Goal: Information Seeking & Learning: Learn about a topic

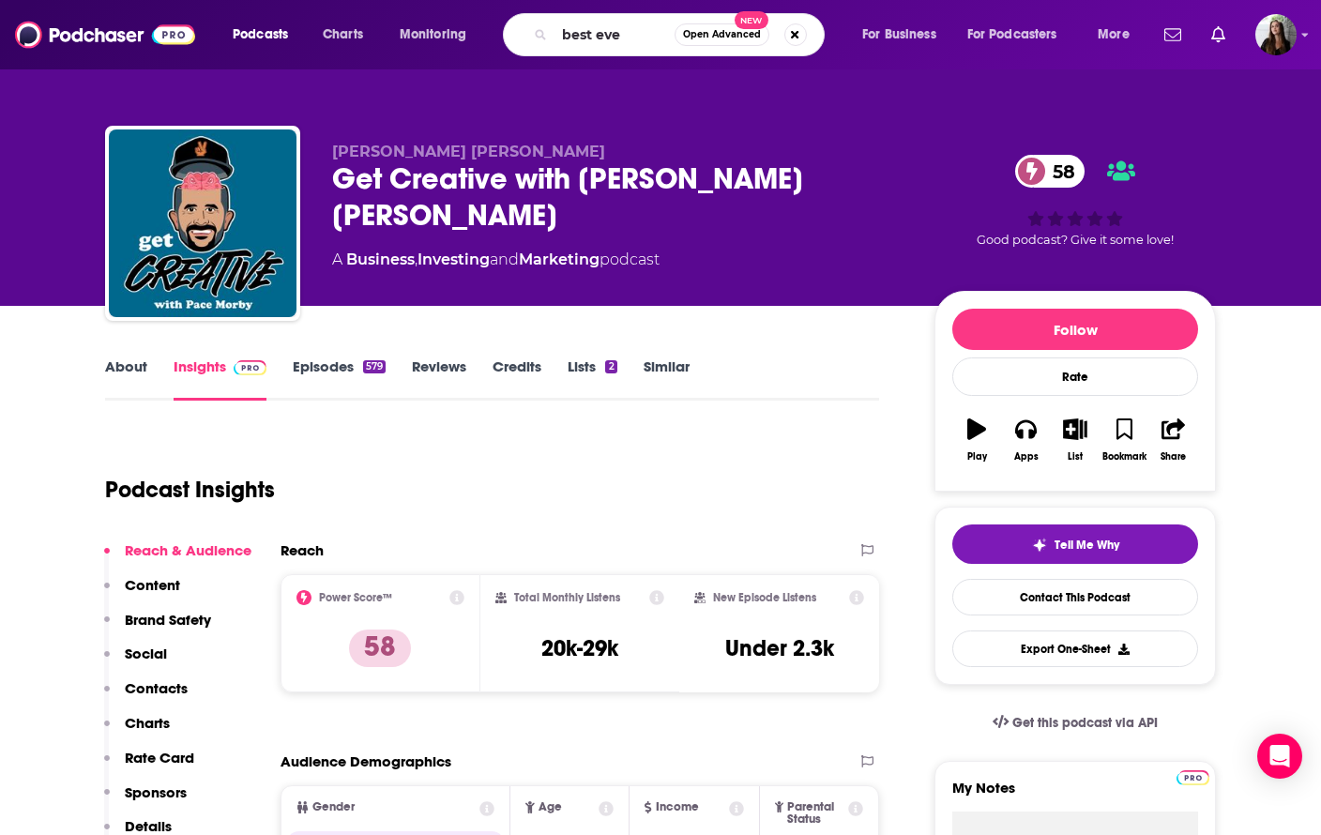
type input "best ever"
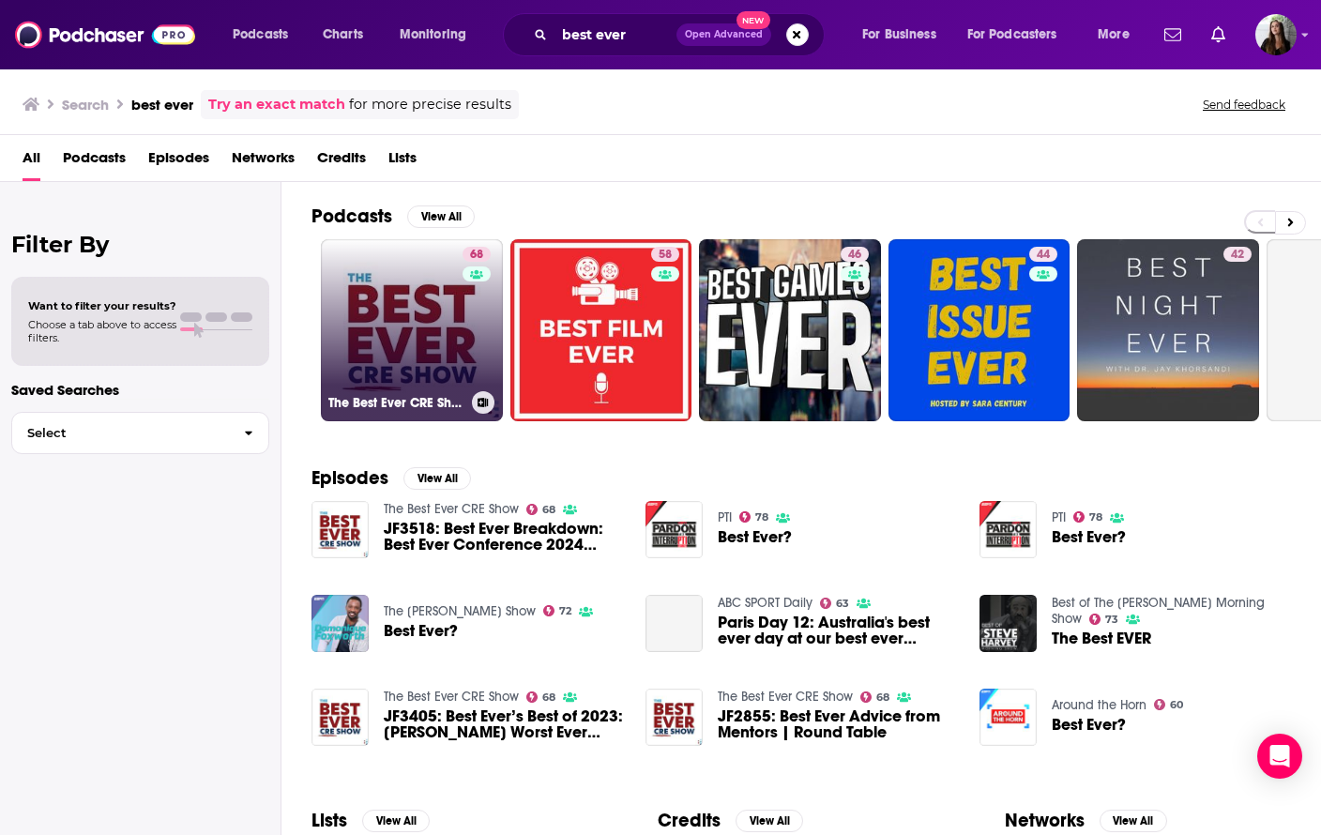
click at [424, 329] on link "68 The Best Ever CRE Show" at bounding box center [412, 330] width 182 height 182
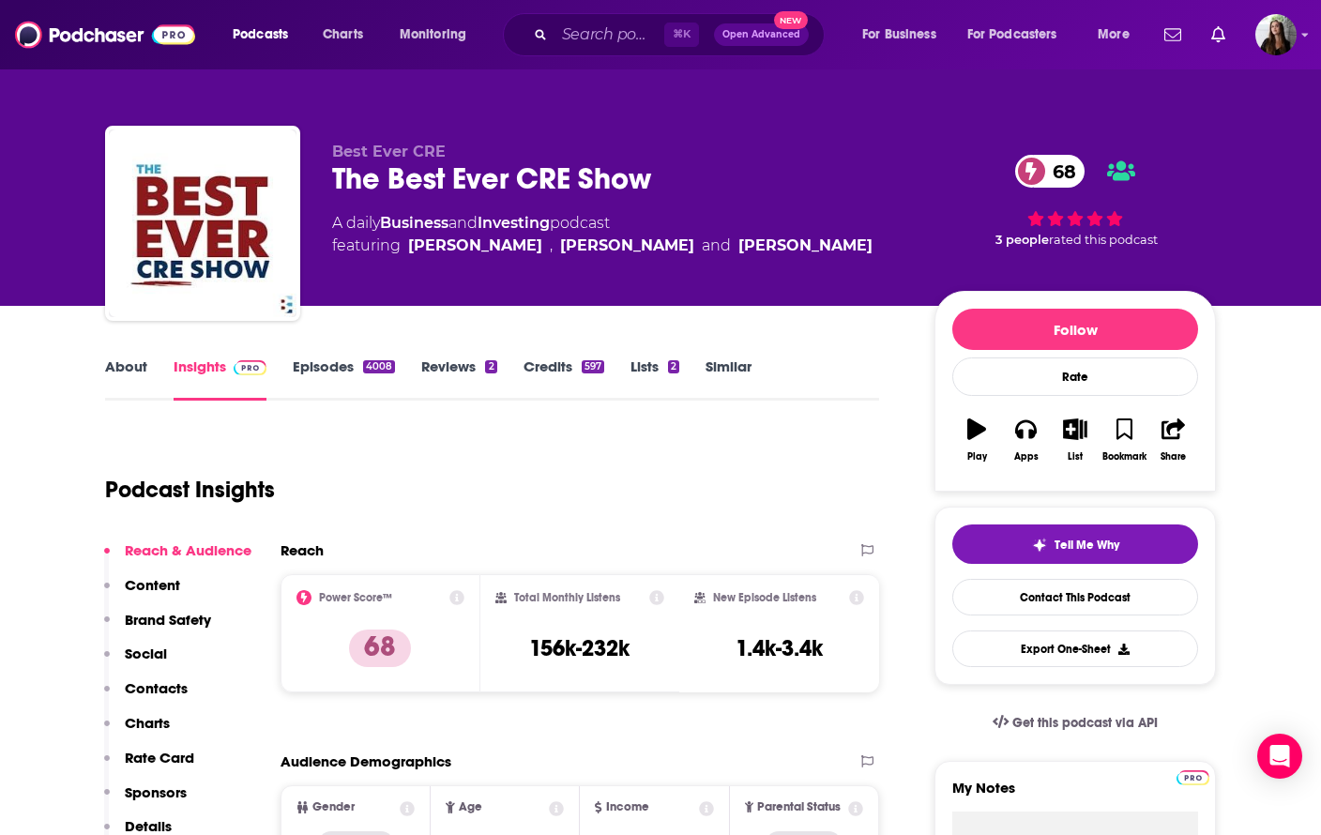
click at [135, 373] on link "About" at bounding box center [126, 378] width 42 height 43
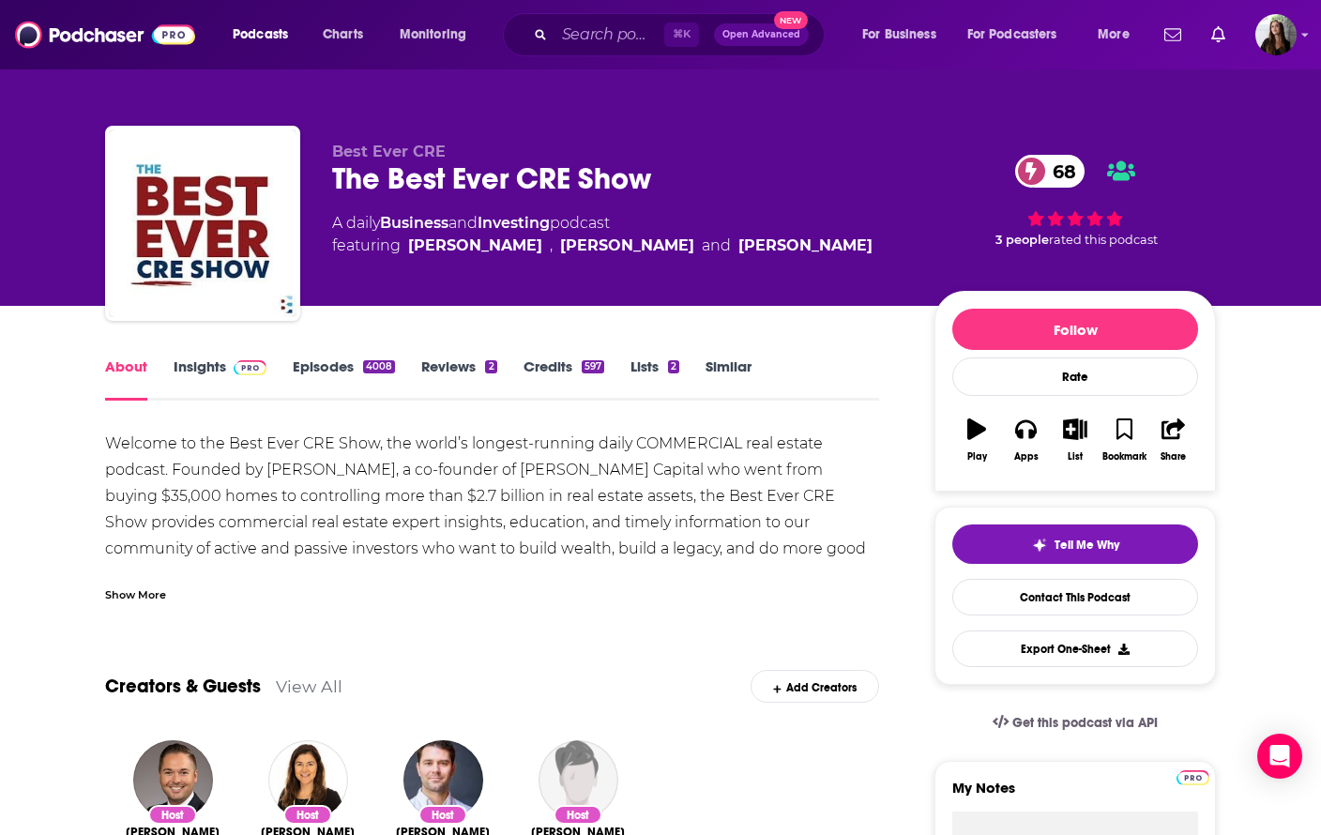
click at [213, 488] on div "Welcome to the Best Ever CRE Show, the world’s longest-running daily COMMERCIAL…" at bounding box center [492, 654] width 774 height 447
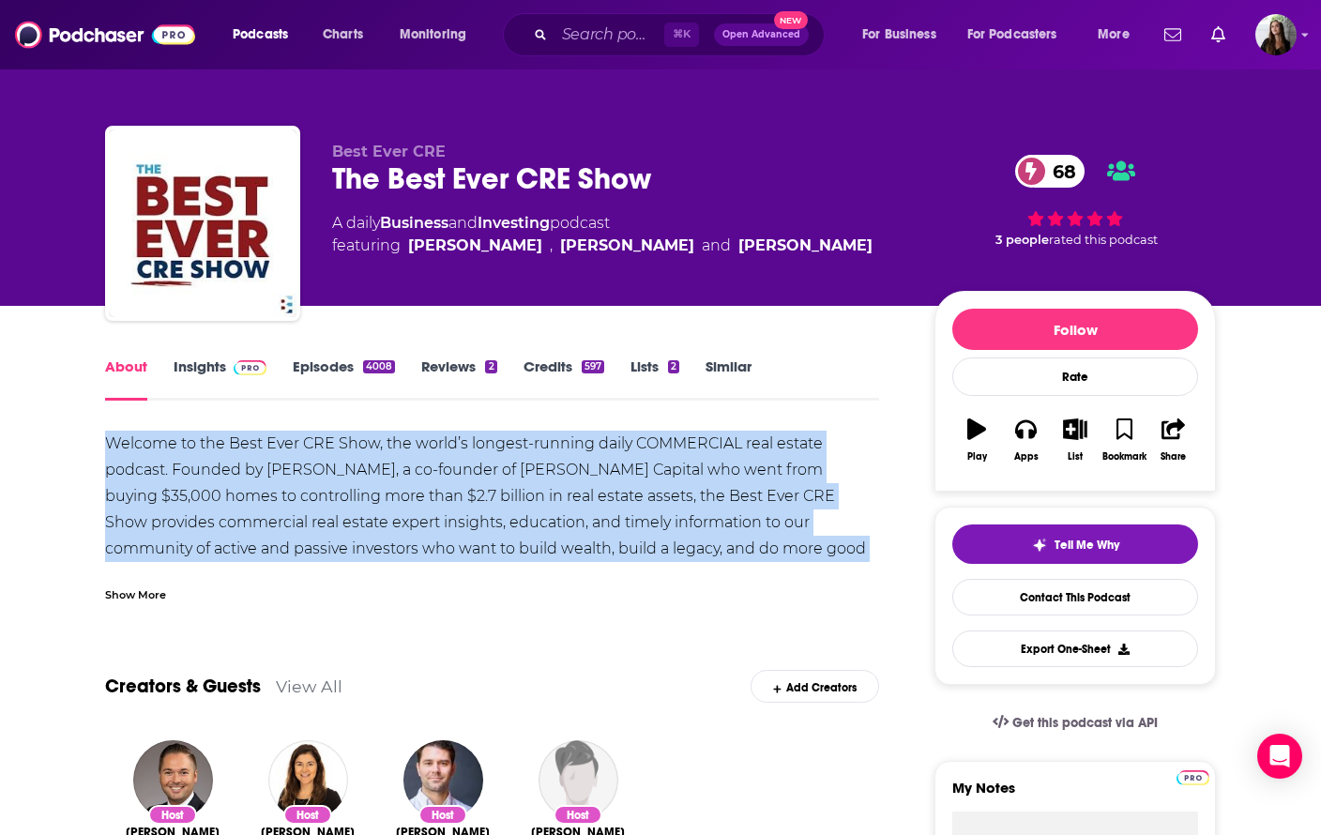
click at [213, 488] on div "Welcome to the Best Ever CRE Show, the world’s longest-running daily COMMERCIAL…" at bounding box center [492, 654] width 774 height 447
copy div "Welcome to the Best Ever CRE Show, the world’s longest-running daily COMMERCIAL…"
click at [582, 544] on div "Welcome to the Best Ever CRE Show, the world’s longest-running daily COMMERCIAL…" at bounding box center [492, 654] width 774 height 447
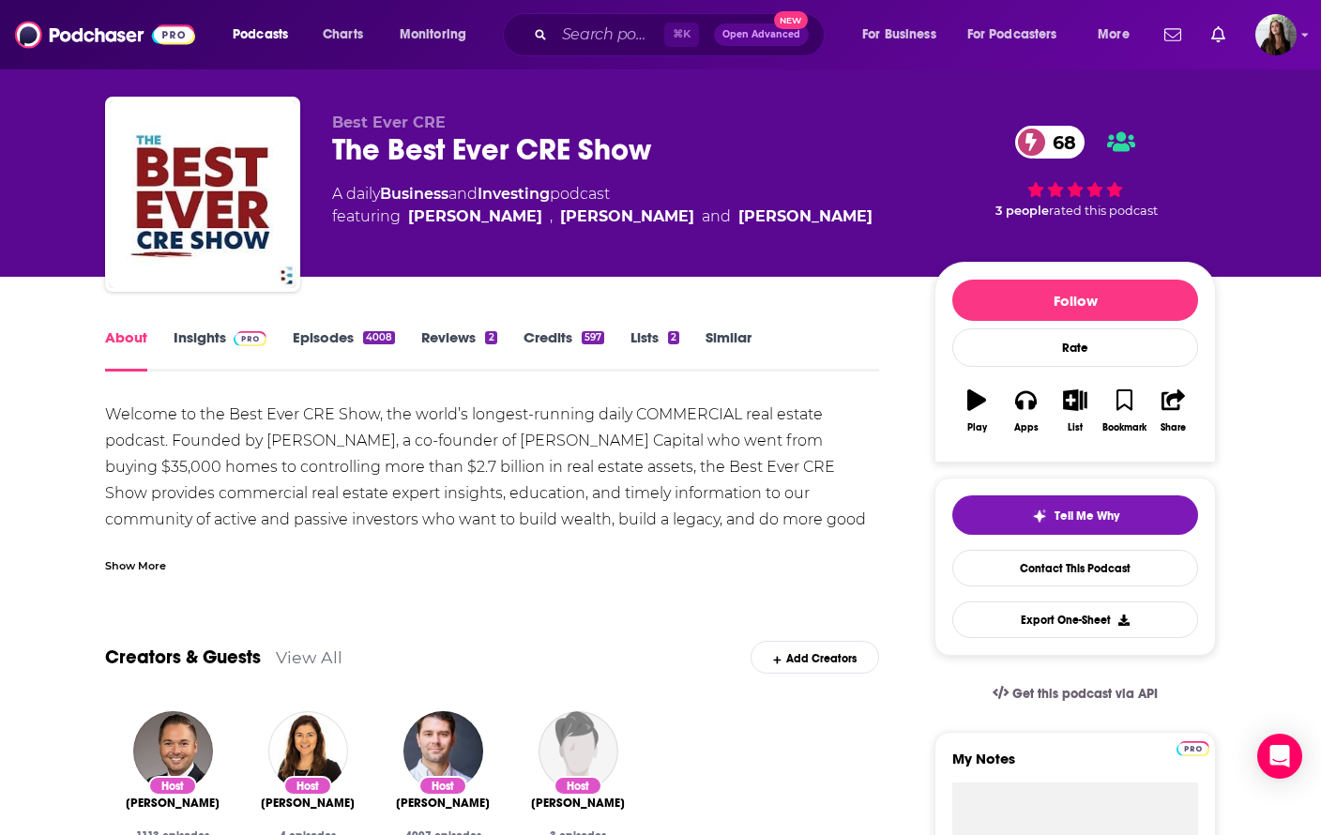
scroll to position [30, 0]
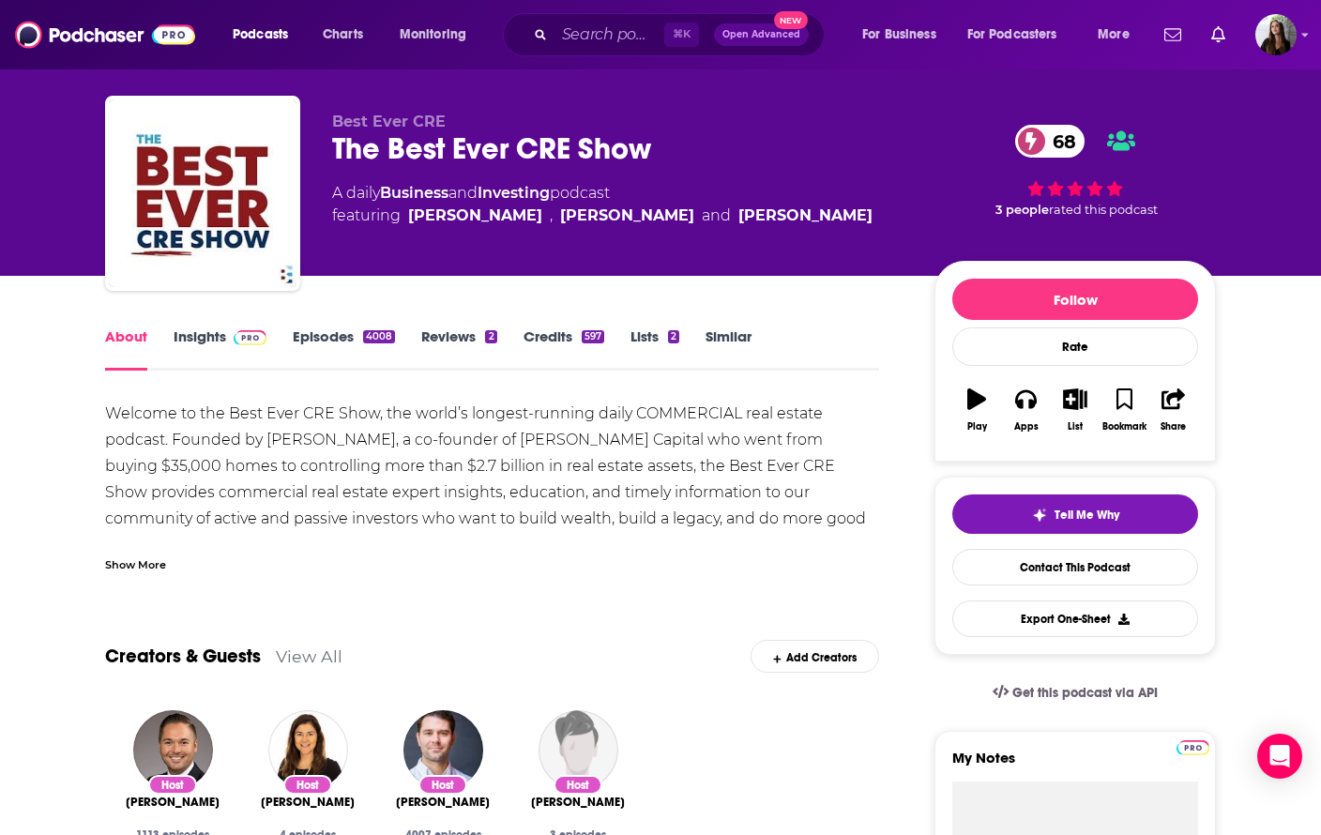
click at [527, 464] on div "Welcome to the Best Ever CRE Show, the world’s longest-running daily COMMERCIAL…" at bounding box center [492, 624] width 774 height 447
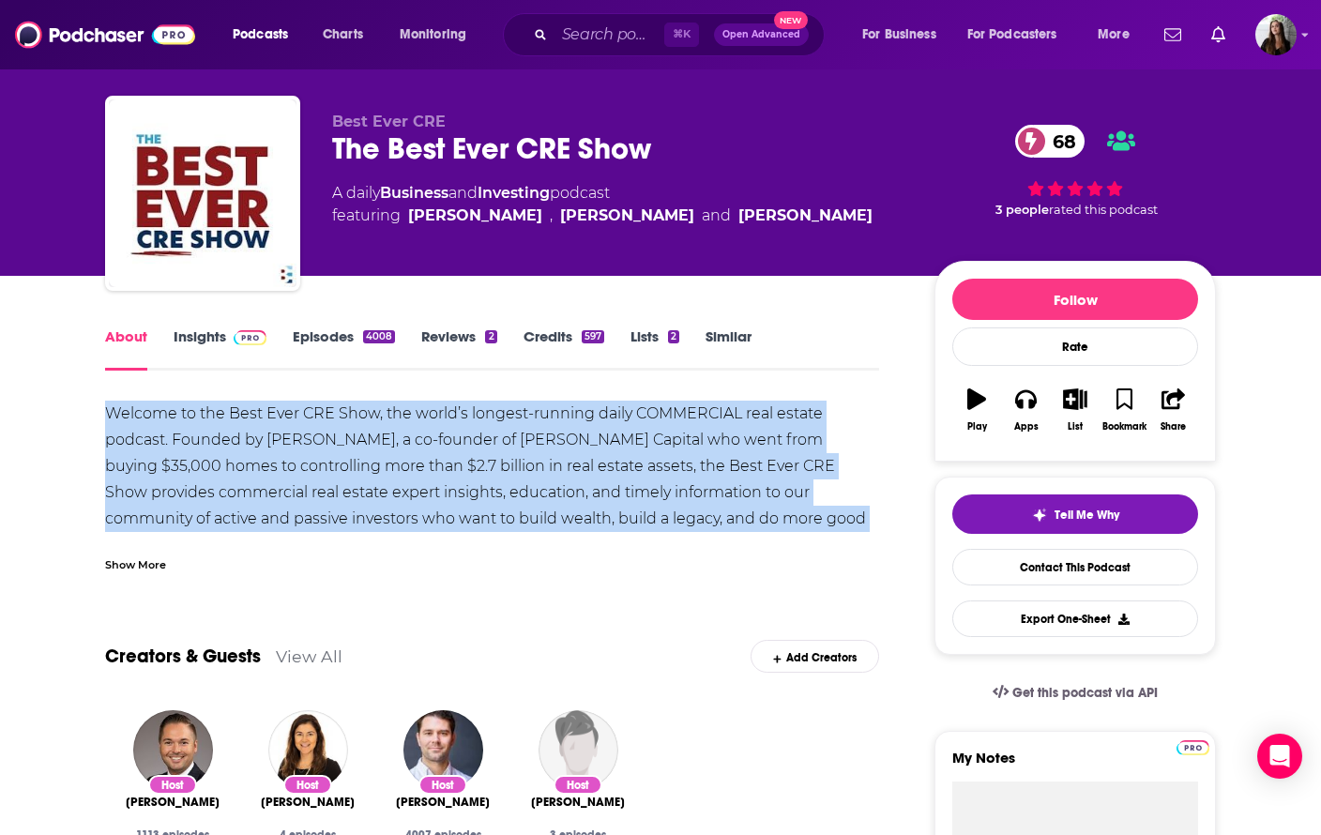
click at [527, 464] on div "Welcome to the Best Ever CRE Show, the world’s longest-running daily COMMERCIAL…" at bounding box center [492, 624] width 774 height 447
copy div "Welcome to the Best Ever CRE Show, the world’s longest-running daily COMMERCIAL…"
click at [214, 334] on link "Insights" at bounding box center [220, 348] width 93 height 43
